Goal: Task Accomplishment & Management: Manage account settings

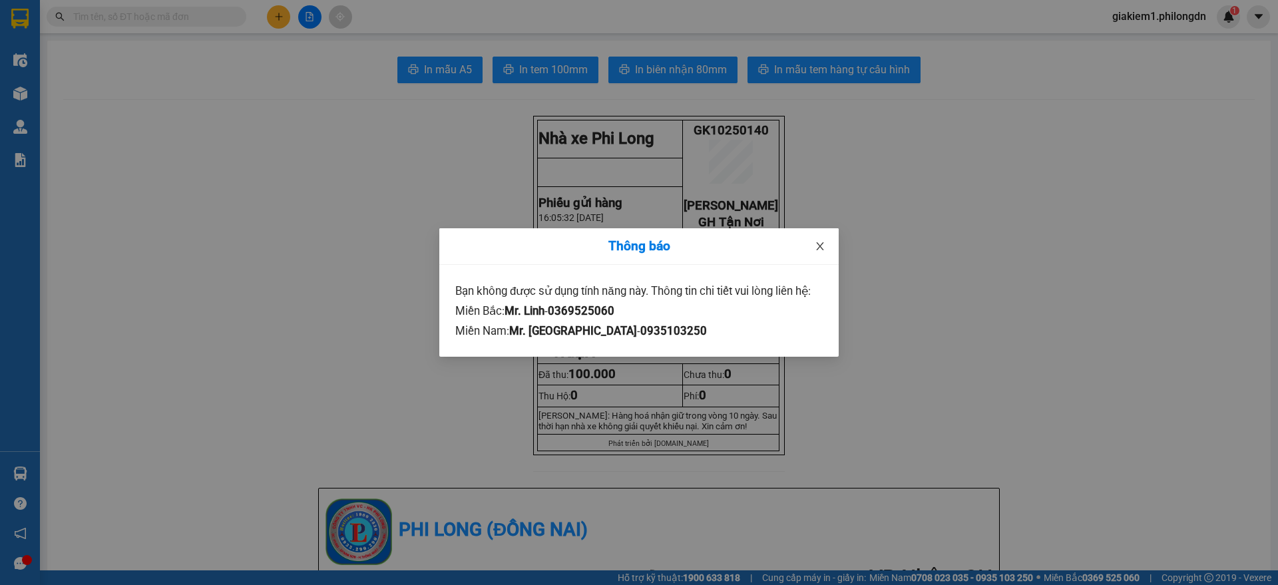
click at [816, 245] on icon "close" at bounding box center [820, 246] width 11 height 11
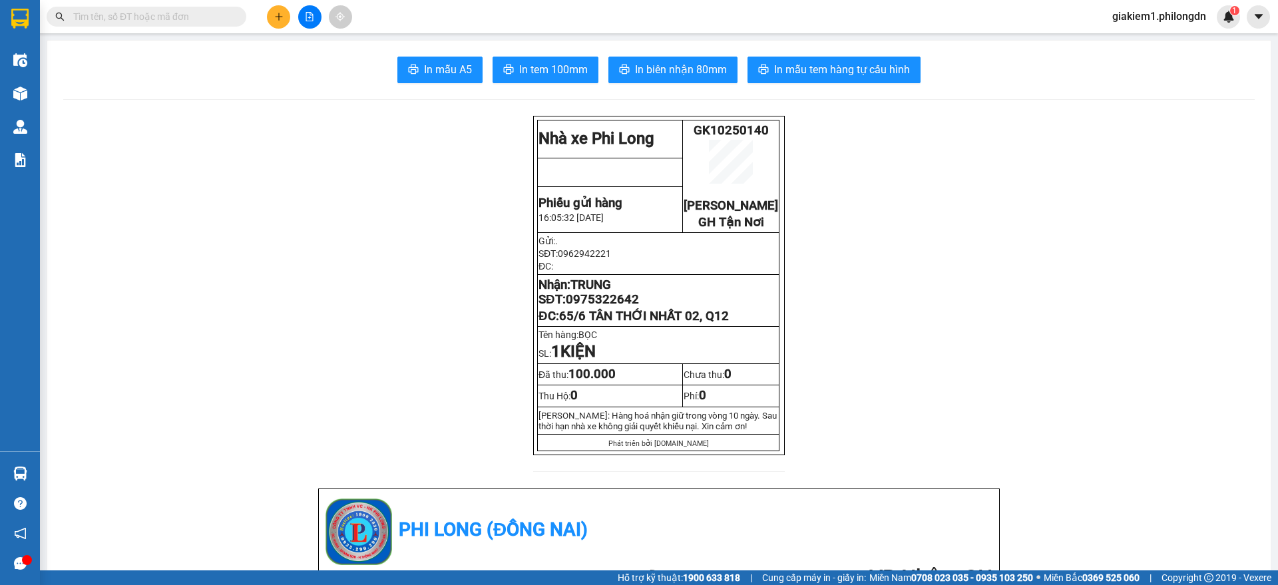
click at [1173, 11] on span "giakiem1.philongdn" at bounding box center [1159, 16] width 115 height 17
click at [1136, 45] on span "Đăng xuất" at bounding box center [1164, 41] width 89 height 15
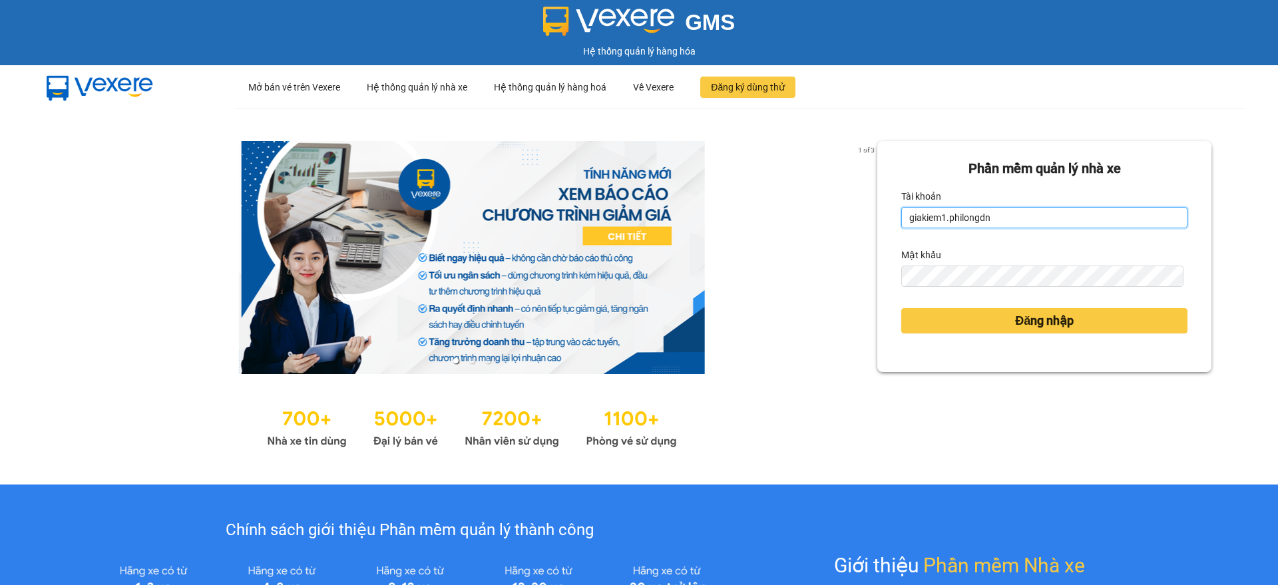
click at [1036, 222] on input "giakiem1.philongdn" at bounding box center [1044, 217] width 286 height 21
type input "bachkhoa1.philongdn"
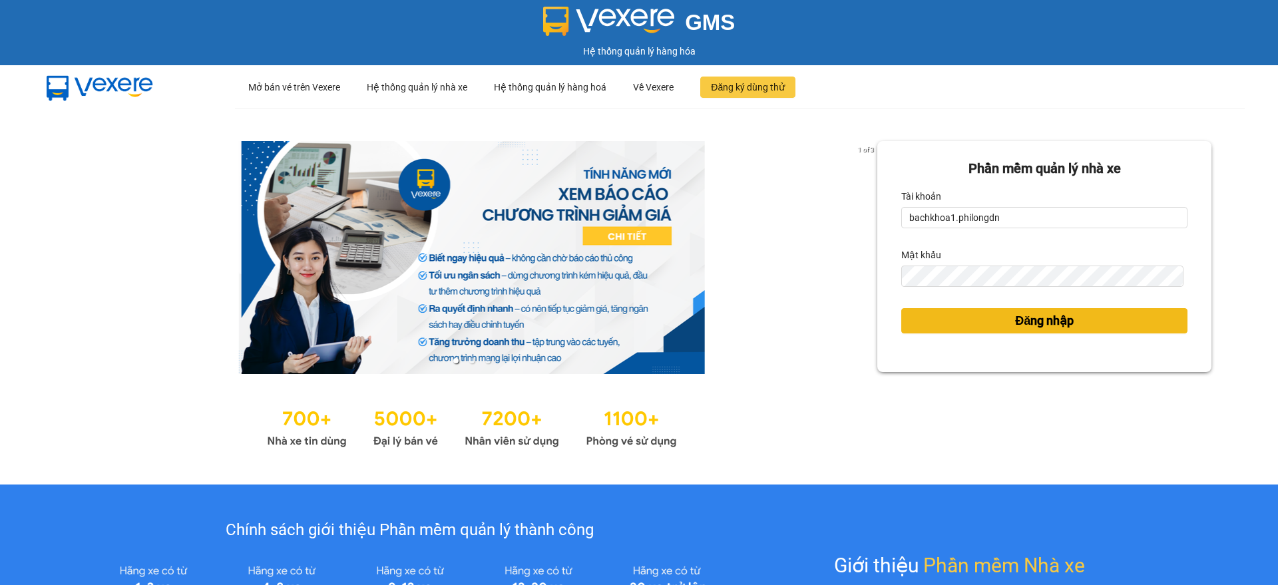
click at [982, 312] on button "Đăng nhập" at bounding box center [1044, 320] width 286 height 25
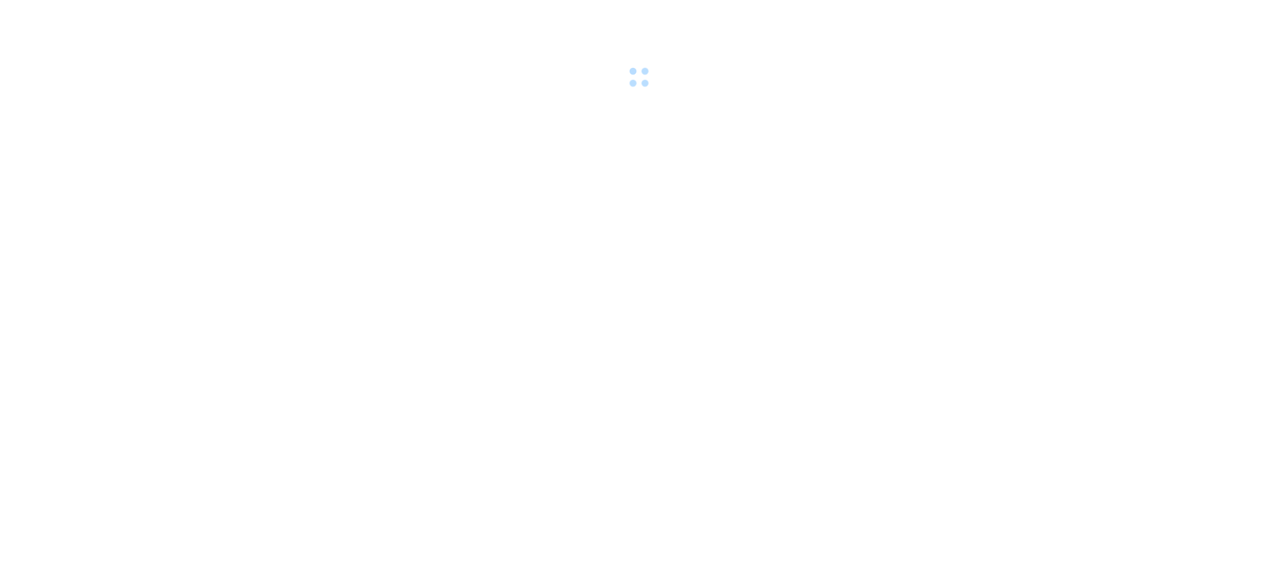
click at [1076, 316] on body at bounding box center [639, 292] width 1278 height 585
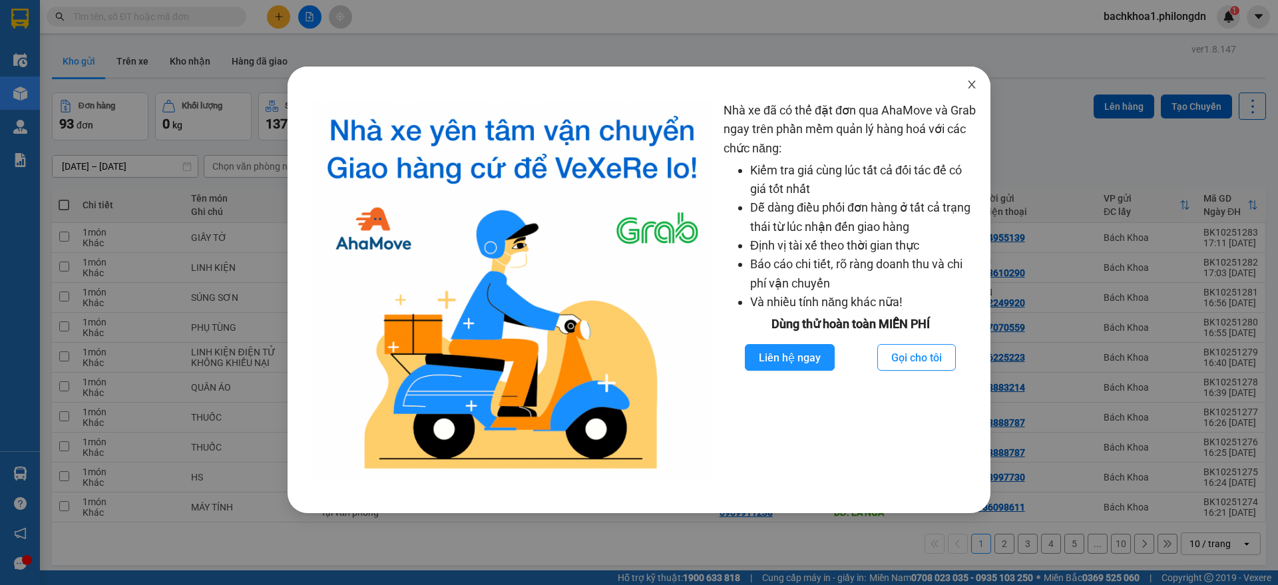
click at [964, 81] on span "Close" at bounding box center [971, 85] width 37 height 37
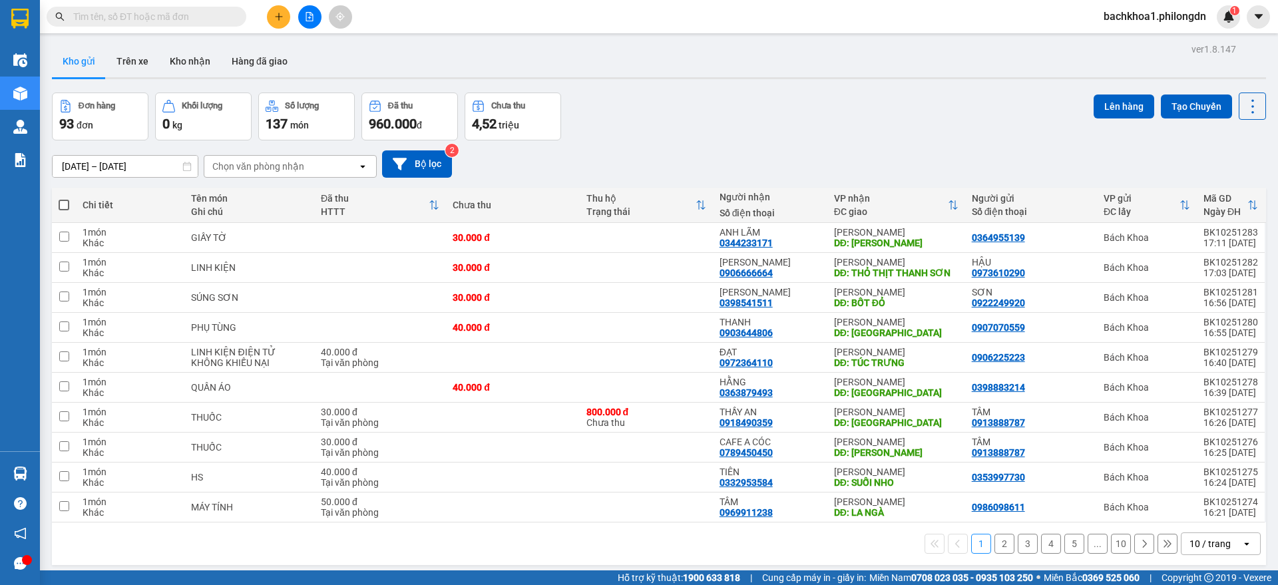
click at [995, 543] on button "2" at bounding box center [1005, 544] width 20 height 20
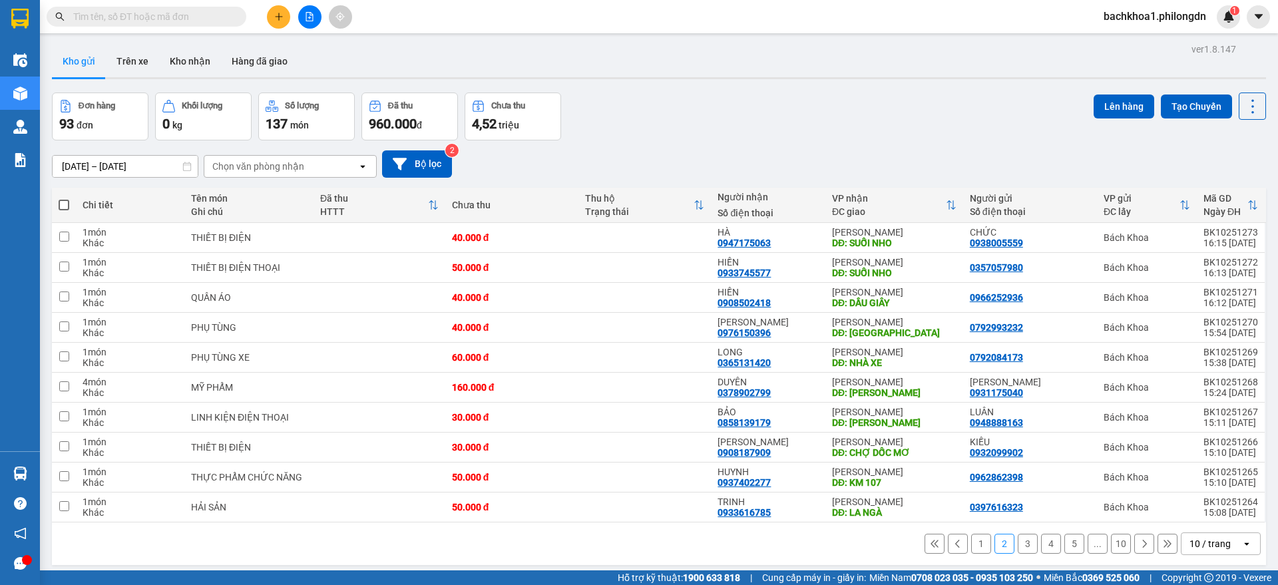
click at [501, 584] on div "Hỗ trợ kỹ thuật: 1900 633 818 | Cung cấp máy in - giấy in: Miền Nam 0708 023 03…" at bounding box center [636, 578] width 1272 height 15
